Goal: Task Accomplishment & Management: Manage account settings

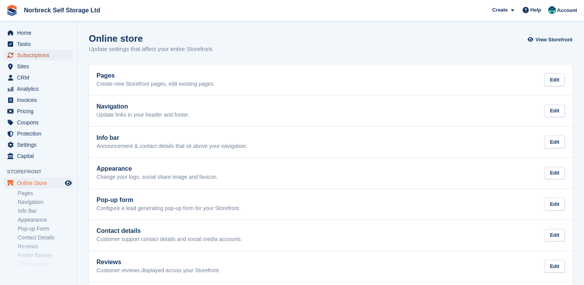
click at [60, 52] on span "Subscriptions" at bounding box center [40, 55] width 46 height 11
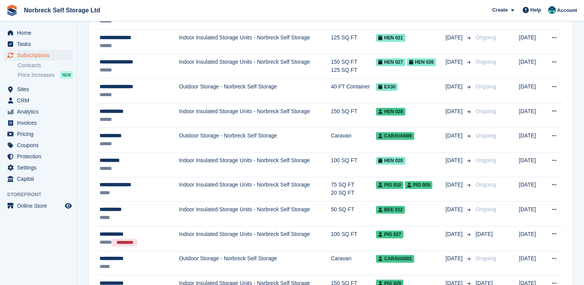
scroll to position [322, 0]
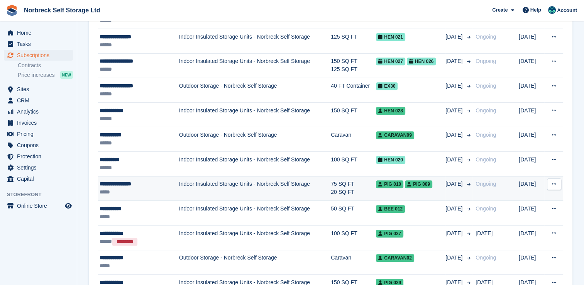
click at [205, 193] on td "Indoor Insulated Storage Units - Norbreck Self Storage" at bounding box center [255, 188] width 152 height 25
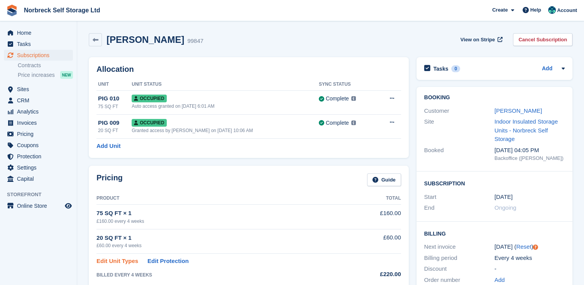
click at [107, 261] on link "Edit Unit Types" at bounding box center [118, 261] width 42 height 9
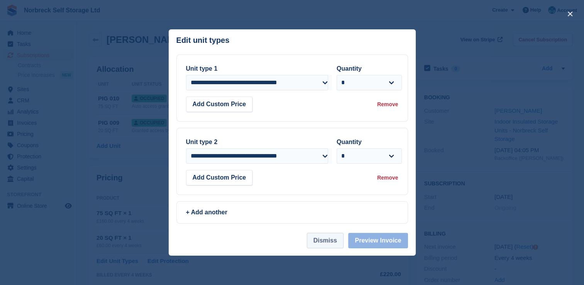
click at [339, 240] on button "Dismiss" at bounding box center [325, 240] width 37 height 15
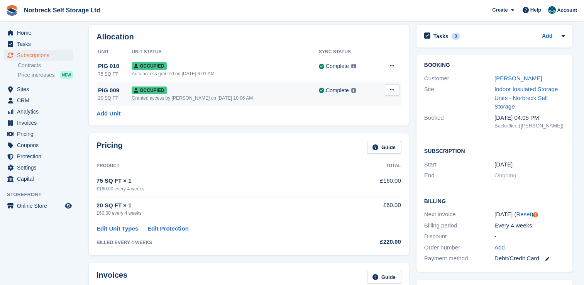
scroll to position [23, 0]
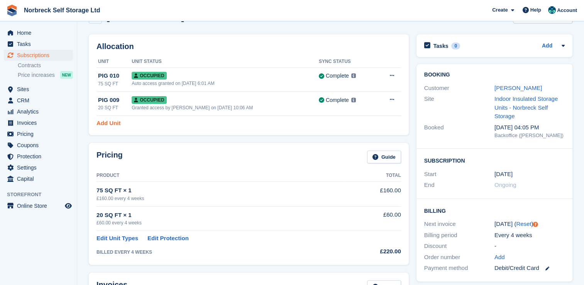
click at [108, 123] on link "Add Unit" at bounding box center [109, 123] width 24 height 9
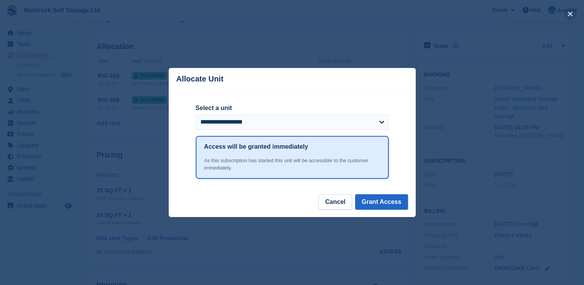
click at [571, 17] on button "close" at bounding box center [570, 14] width 12 height 12
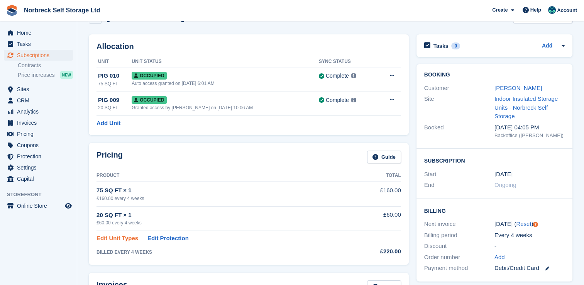
click at [123, 239] on link "Edit Unit Types" at bounding box center [118, 238] width 42 height 9
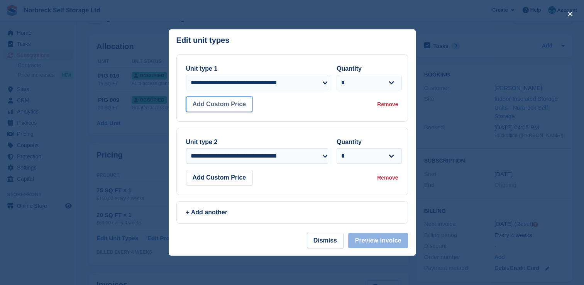
click at [235, 103] on button "Add Custom Price" at bounding box center [219, 104] width 67 height 15
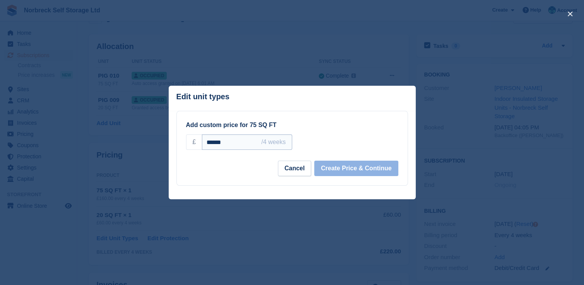
click at [211, 143] on input "******" at bounding box center [247, 141] width 90 height 15
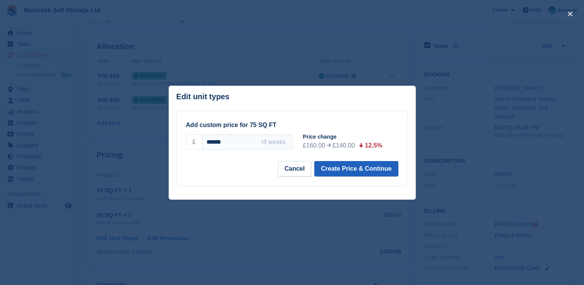
type input "******"
click at [335, 168] on button "Create Price & Continue" at bounding box center [356, 168] width 84 height 15
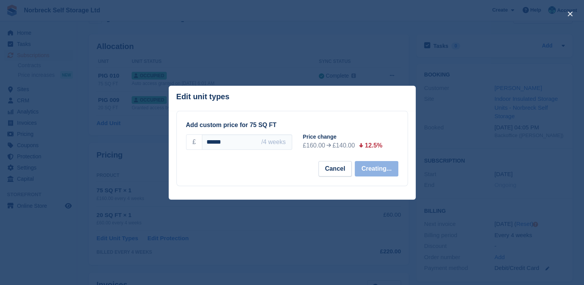
select select "*****"
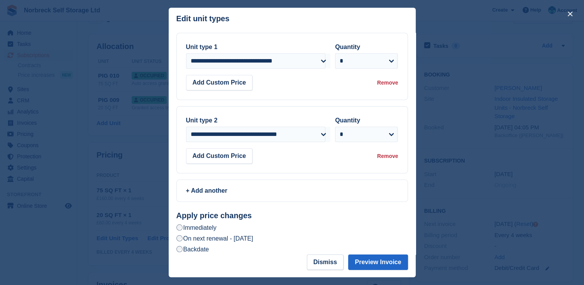
click at [253, 240] on label "On next renewal - [DATE]" at bounding box center [214, 238] width 77 height 8
click at [369, 258] on button "Preview Invoice" at bounding box center [377, 261] width 59 height 15
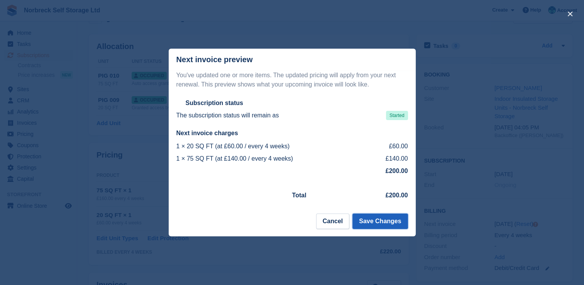
click at [378, 229] on button "Save Changes" at bounding box center [379, 220] width 55 height 15
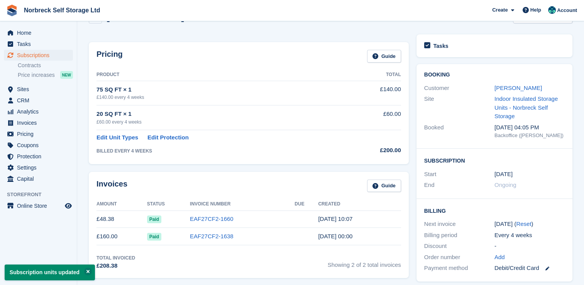
scroll to position [0, 0]
